Goal: Navigation & Orientation: Go to known website

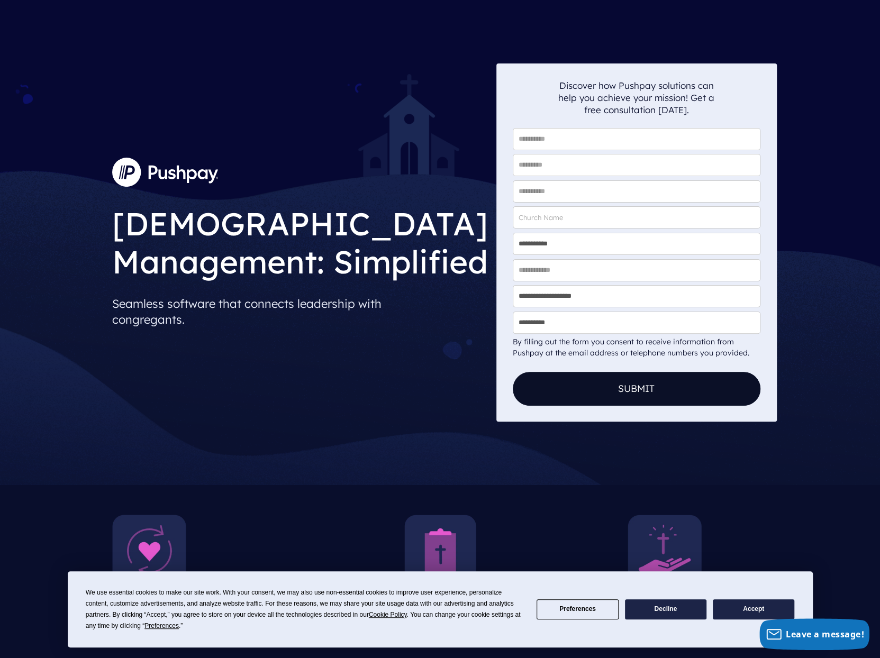
click at [751, 607] on button "Accept" at bounding box center [753, 610] width 81 height 21
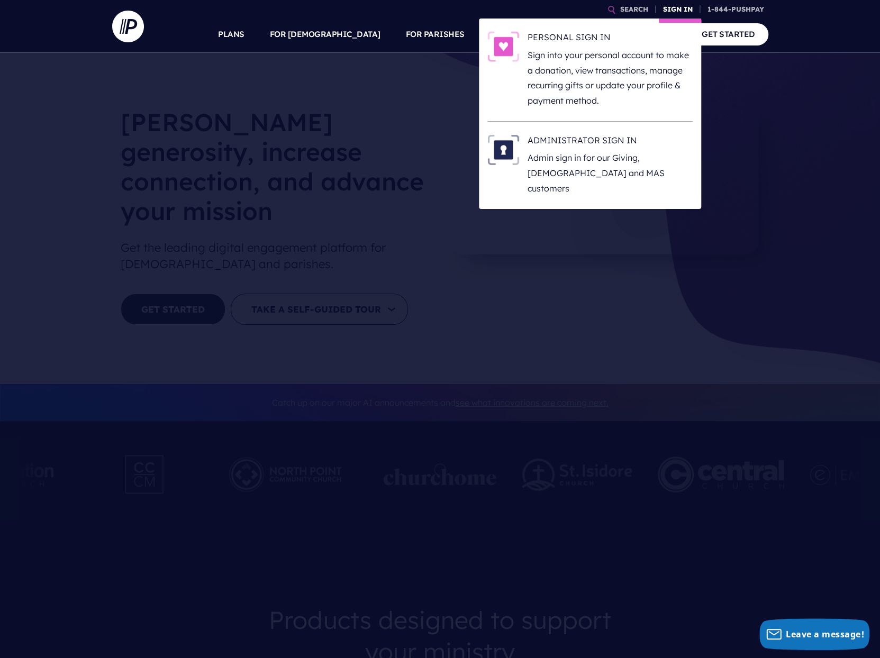
click at [677, 9] on link "SIGN IN" at bounding box center [678, 9] width 38 height 19
click at [689, 7] on link "SIGN IN" at bounding box center [678, 9] width 38 height 19
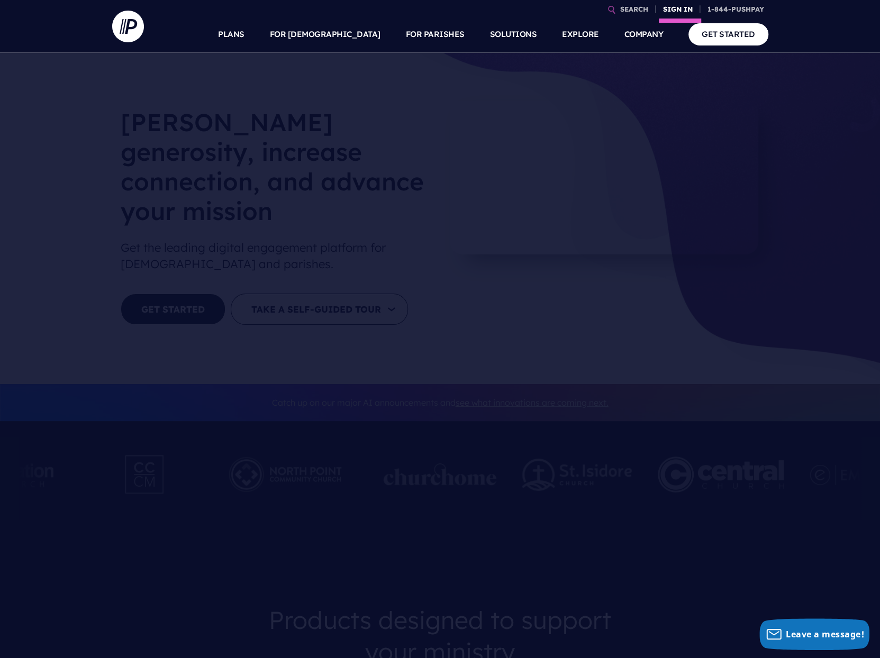
click at [684, 14] on link "SIGN IN" at bounding box center [678, 9] width 38 height 19
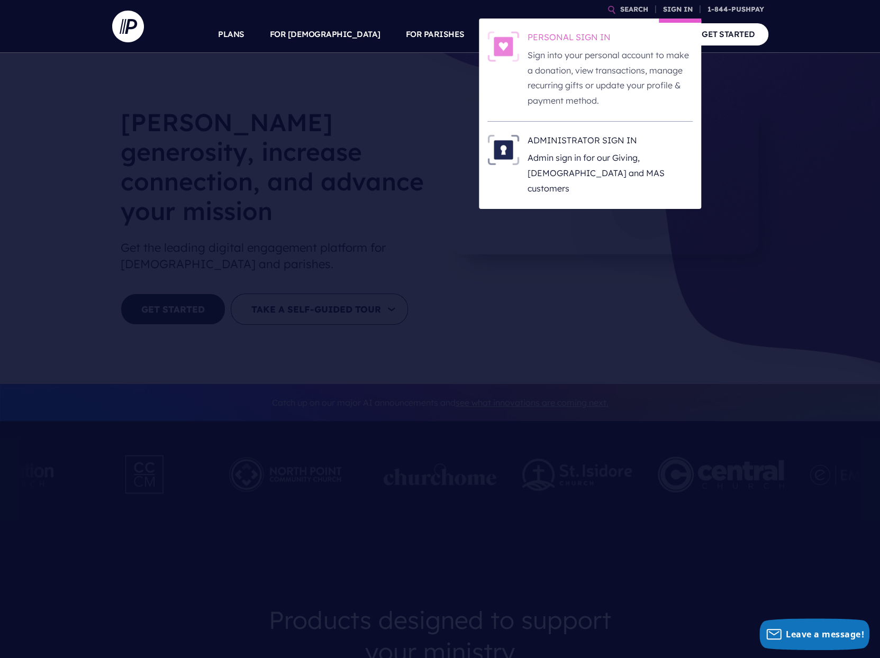
click at [632, 43] on h6 "PERSONAL SIGN IN" at bounding box center [610, 39] width 165 height 16
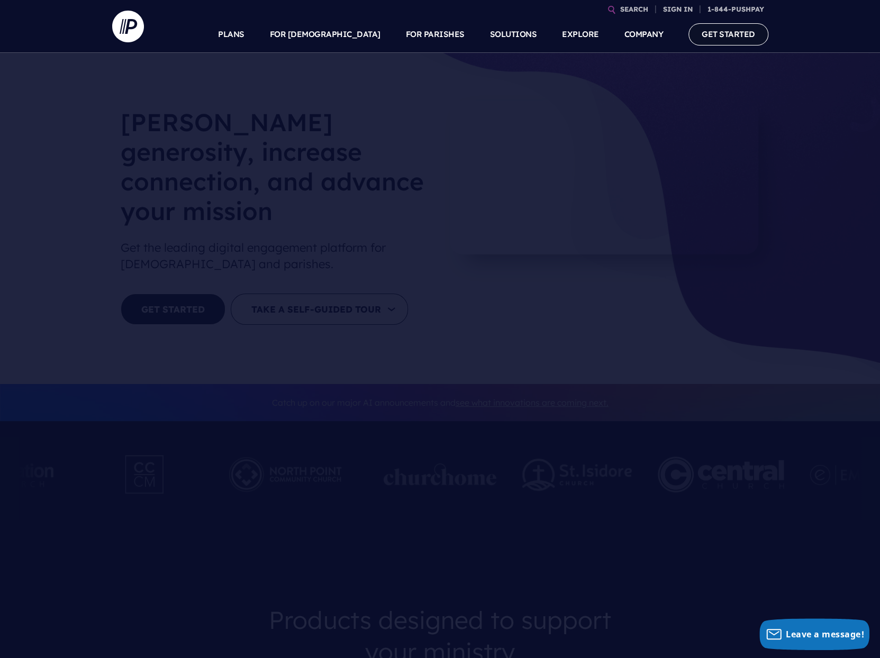
click at [734, 39] on link "GET STARTED" at bounding box center [728, 34] width 80 height 22
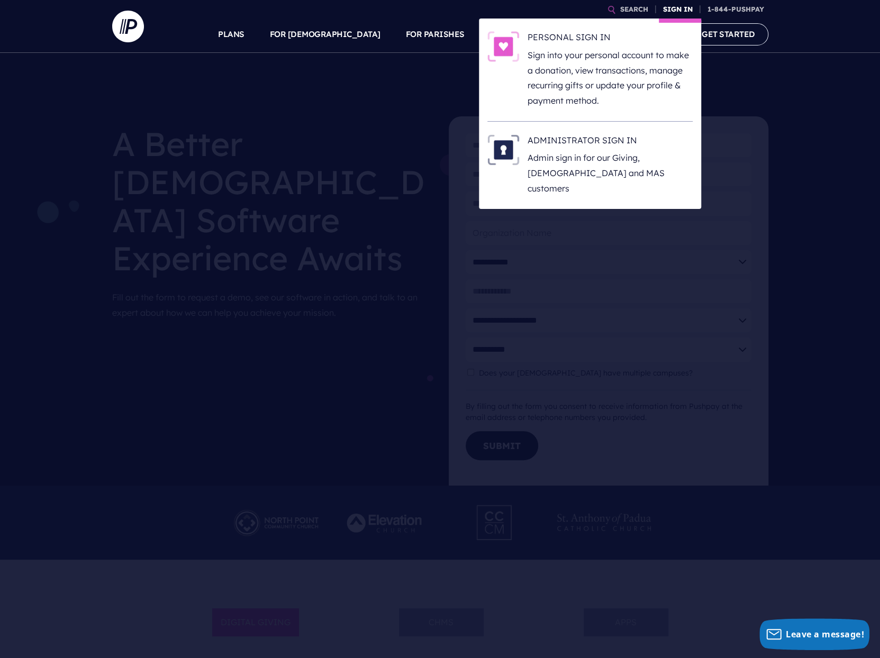
click at [674, 5] on link "SIGN IN" at bounding box center [678, 9] width 38 height 19
click at [610, 143] on h6 "ADMINISTRATOR SIGN IN" at bounding box center [610, 142] width 165 height 16
click at [675, 12] on link "SIGN IN" at bounding box center [678, 9] width 38 height 19
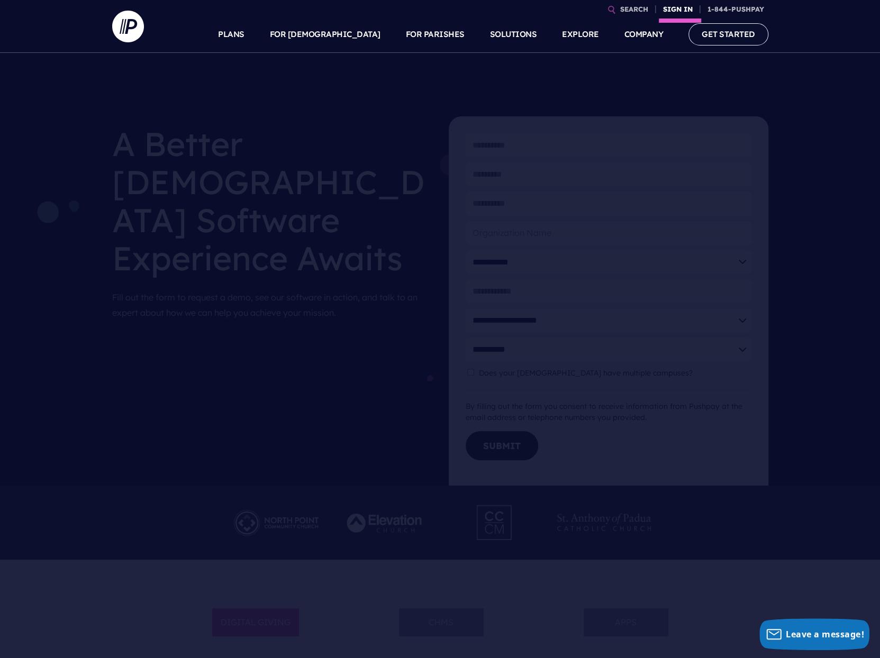
click at [669, 9] on link "SIGN IN" at bounding box center [678, 9] width 38 height 19
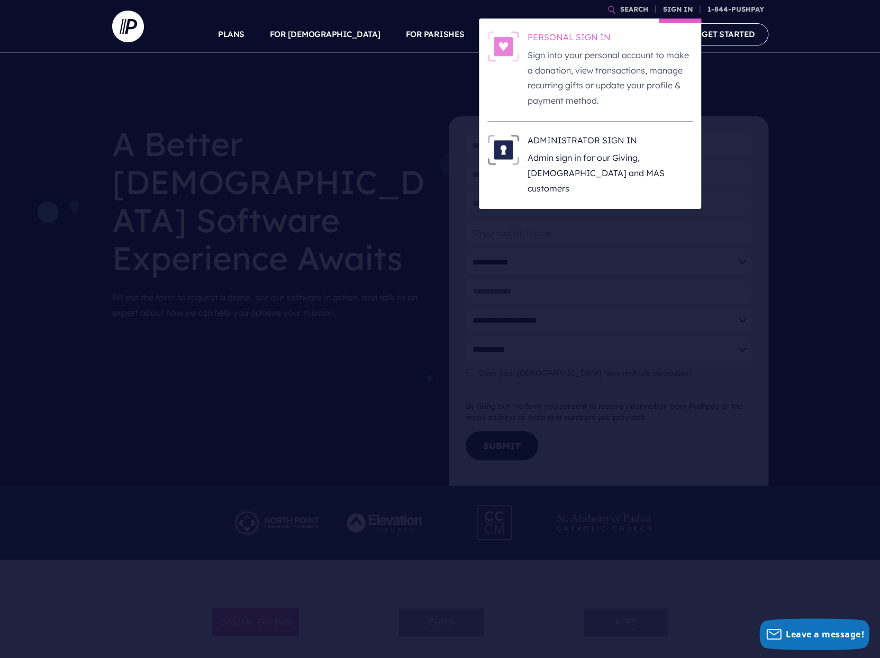
click at [597, 33] on h6 "PERSONAL SIGN IN" at bounding box center [610, 39] width 165 height 16
